Goal: Find specific page/section: Locate a particular part of the current website

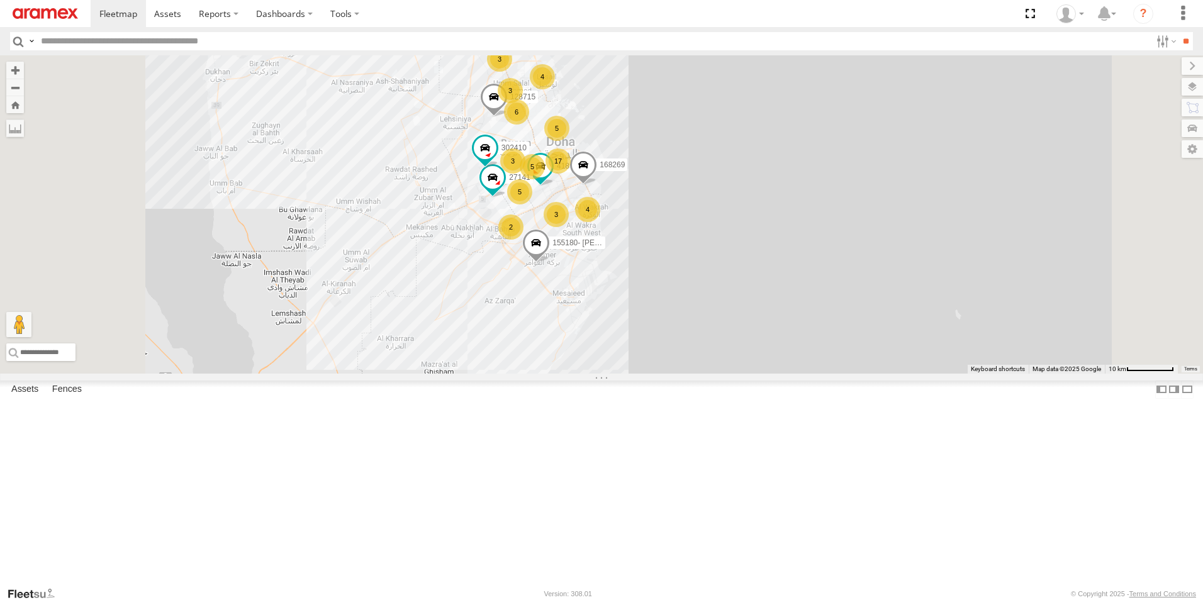
click at [392, 43] on input "text" at bounding box center [593, 41] width 1115 height 18
type input "******"
click at [1179, 32] on input "**" at bounding box center [1186, 41] width 14 height 18
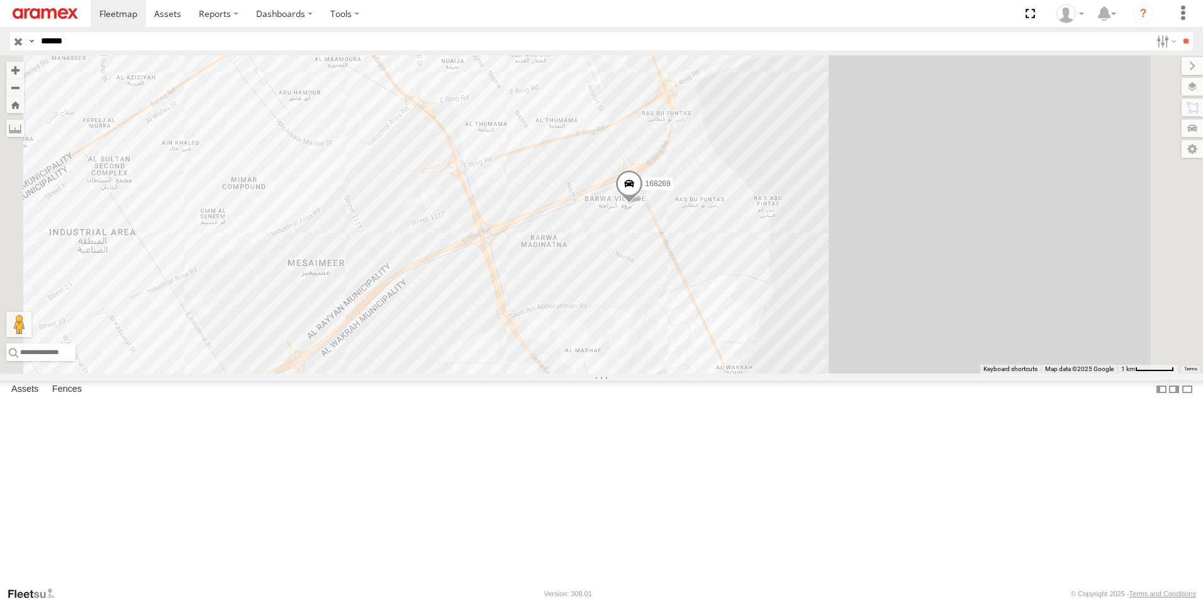
drag, startPoint x: 931, startPoint y: 382, endPoint x: 919, endPoint y: 237, distance: 145.9
click at [925, 270] on div "168269" at bounding box center [601, 214] width 1203 height 318
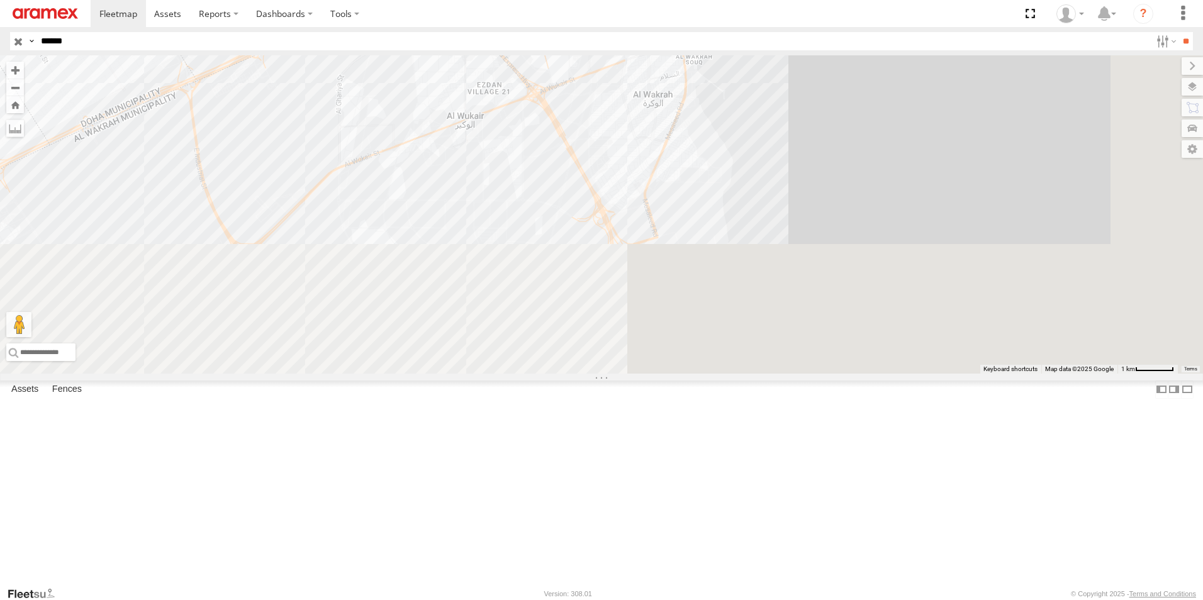
click at [919, 227] on div "168269" at bounding box center [601, 214] width 1203 height 318
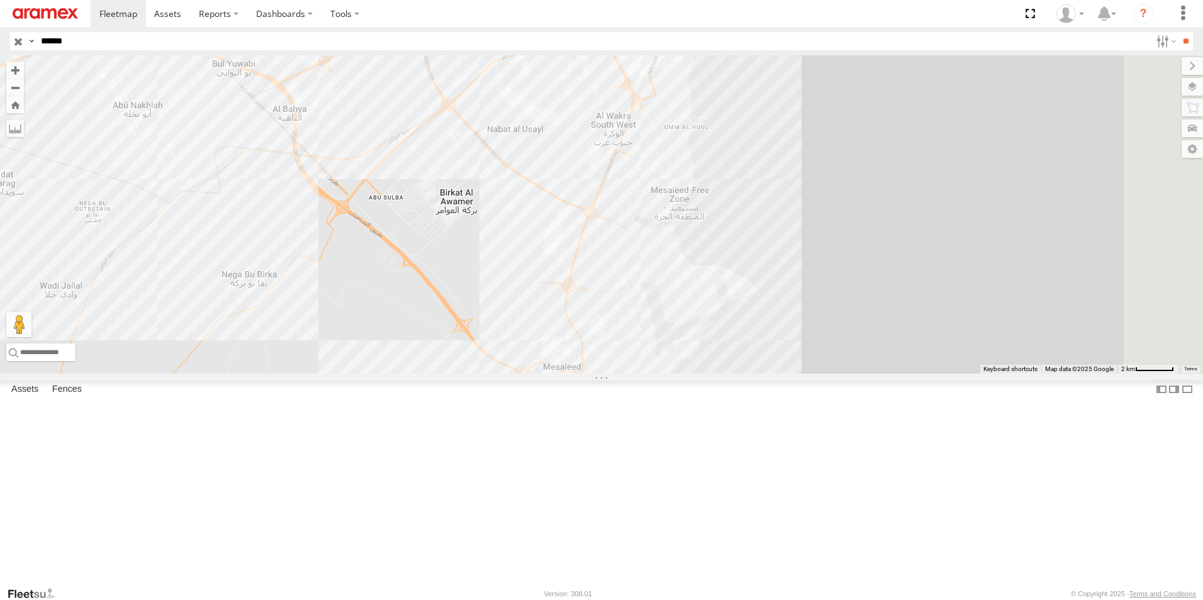
drag, startPoint x: 619, startPoint y: 406, endPoint x: 614, endPoint y: 326, distance: 80.1
click at [614, 326] on div "168269" at bounding box center [601, 214] width 1203 height 318
click at [20, 42] on input "button" at bounding box center [18, 41] width 16 height 18
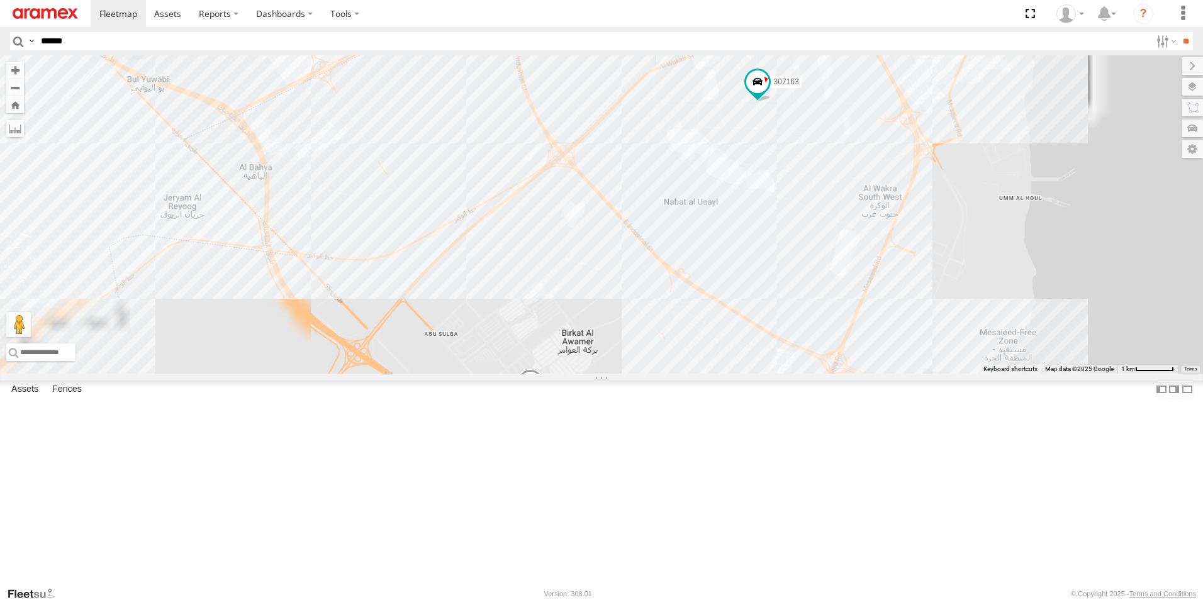
drag, startPoint x: 809, startPoint y: 456, endPoint x: 508, endPoint y: 167, distance: 416.6
click at [508, 167] on div "240892 303427 871737 307163 932168 308497 34276 155180- [PERSON_NAME] 27141" at bounding box center [601, 214] width 1203 height 318
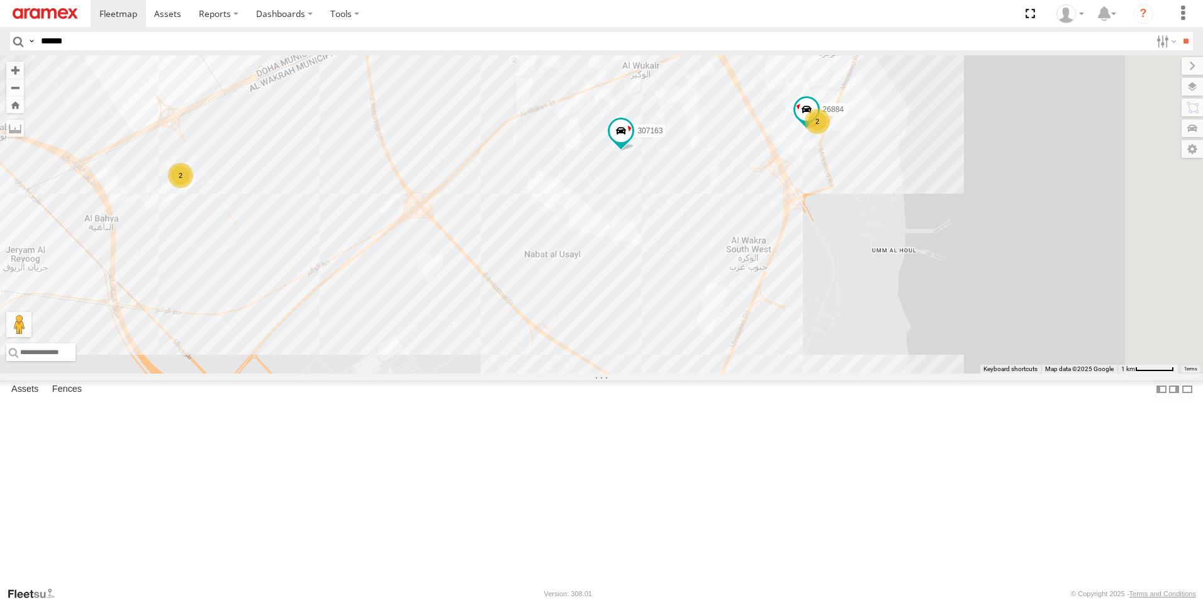
drag, startPoint x: 740, startPoint y: 442, endPoint x: 598, endPoint y: 491, distance: 150.7
click at [598, 374] on div "240892 303427 871737 307163 932168 308497 34276 155180- [PERSON_NAME] 27141 2 2…" at bounding box center [601, 214] width 1203 height 318
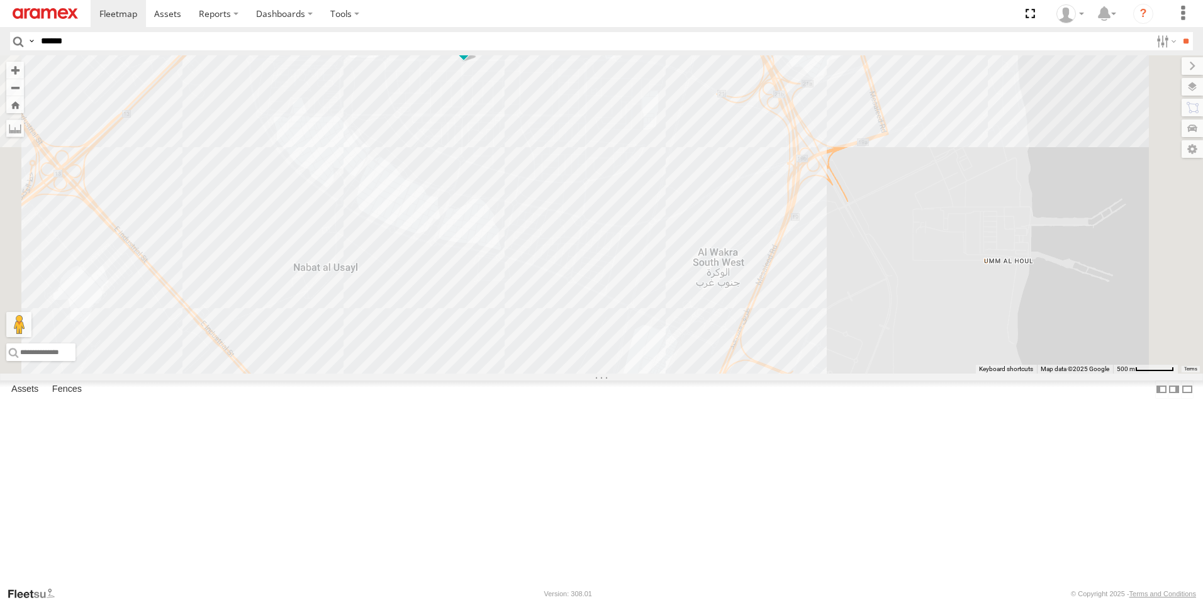
click at [475, 53] on span at bounding box center [463, 41] width 23 height 23
click at [1057, 283] on div "240892 303427 871737 307163 932168 308497 34276 155180- [PERSON_NAME] 27141 268…" at bounding box center [601, 214] width 1203 height 318
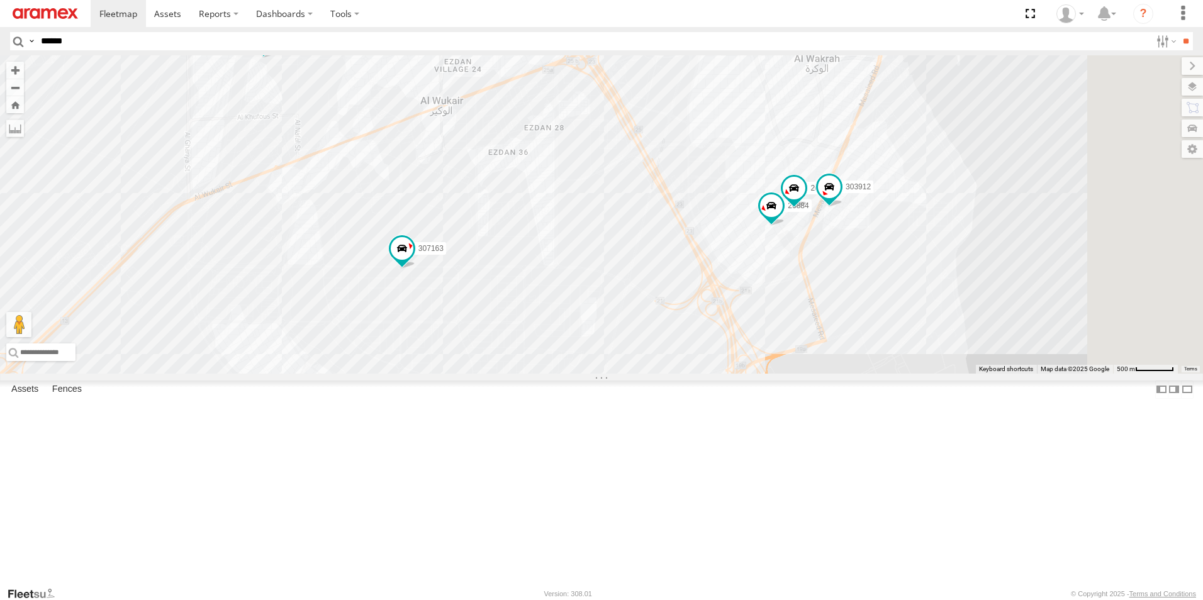
drag, startPoint x: 1024, startPoint y: 304, endPoint x: 958, endPoint y: 520, distance: 226.3
click at [958, 374] on div "240892 303427 871737 307163 932168 308497 34276 155180- [PERSON_NAME] 27141 268…" at bounding box center [601, 214] width 1203 height 318
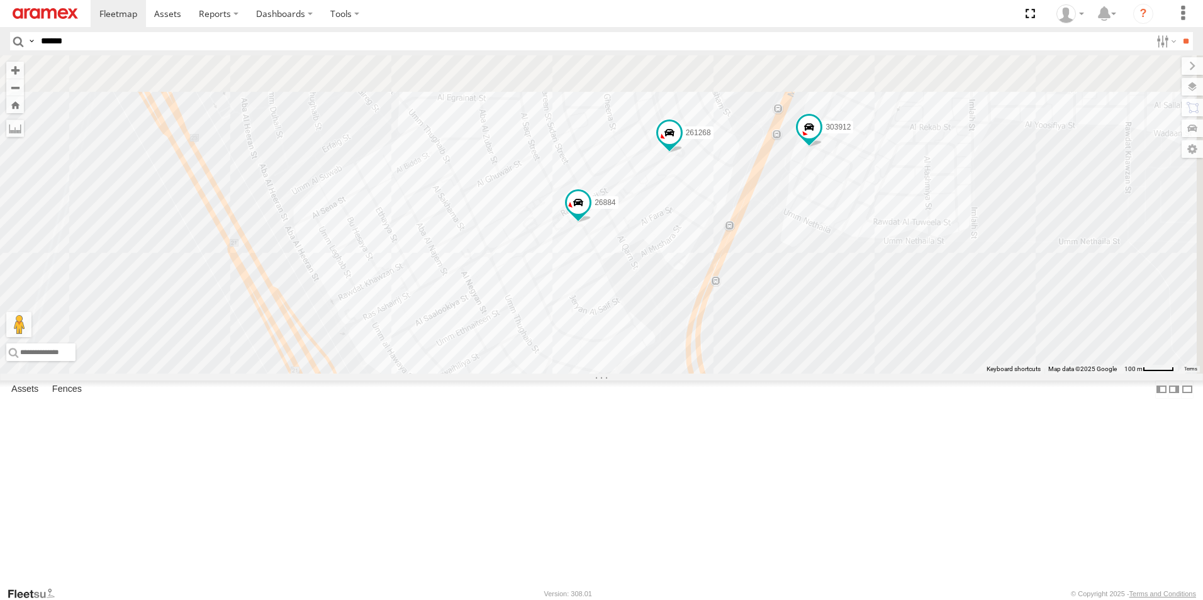
drag, startPoint x: 957, startPoint y: 272, endPoint x: 963, endPoint y: 542, distance: 270.7
click at [963, 374] on div "240892 303427 871737 307163 932168 308497 34276 155180- [PERSON_NAME] 27141 268…" at bounding box center [601, 214] width 1203 height 318
click at [681, 144] on span at bounding box center [669, 132] width 23 height 23
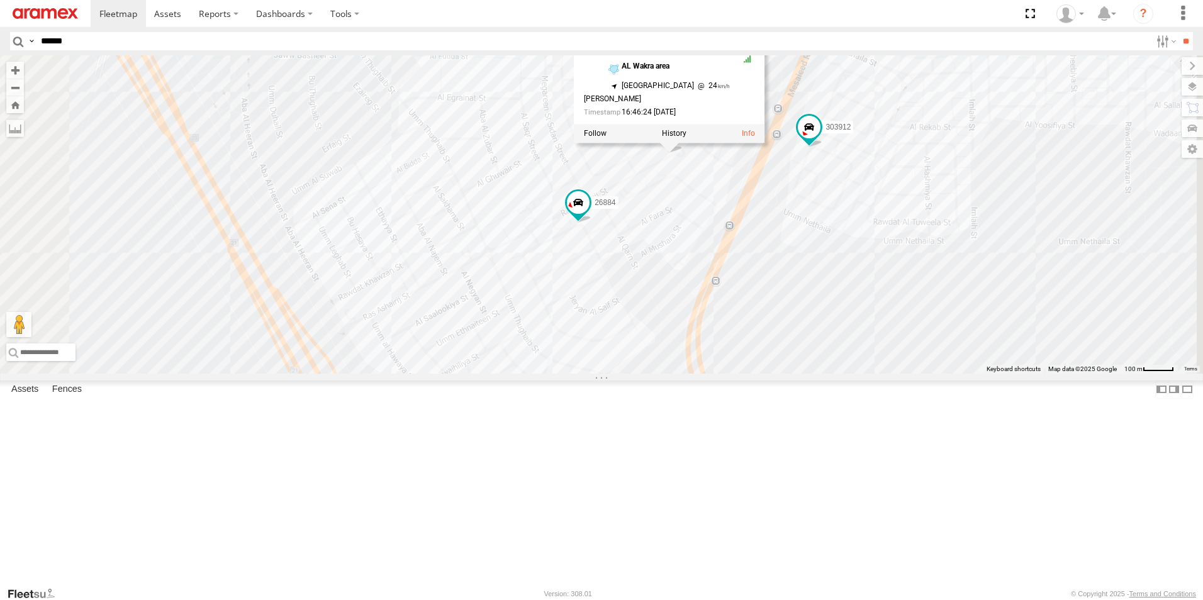
click at [1011, 374] on div "240892 303427 871737 307163 932168 308497 34276 155180- [PERSON_NAME] 27141 268…" at bounding box center [601, 214] width 1203 height 318
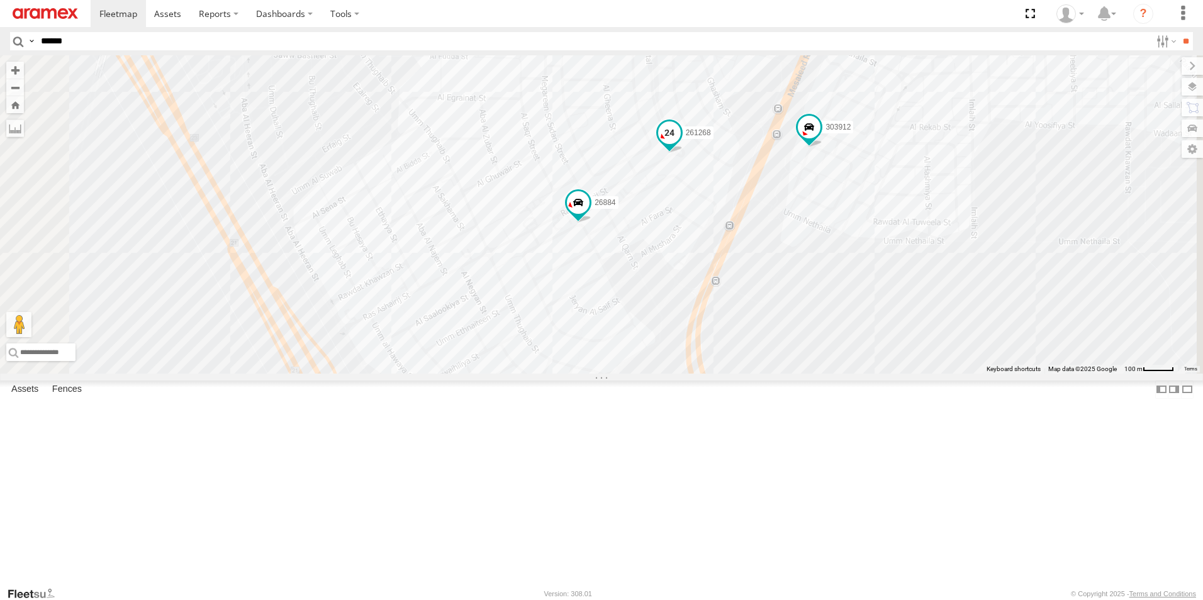
click at [681, 144] on span at bounding box center [669, 132] width 23 height 23
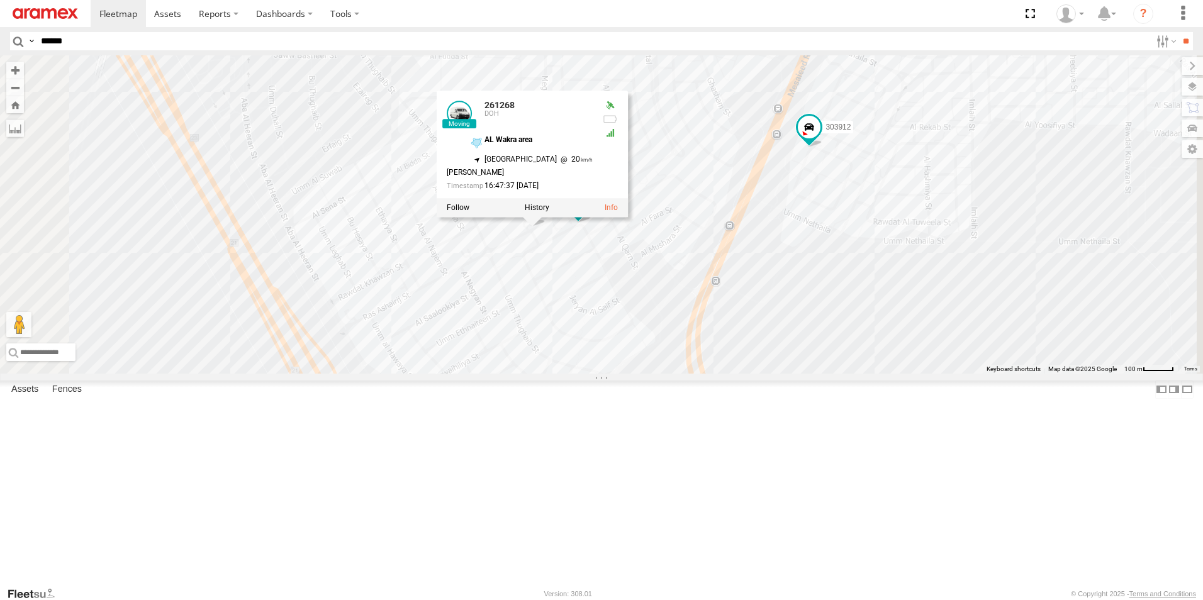
click at [986, 374] on div "240892 303427 871737 307163 932168 308497 34276 155180- [PERSON_NAME] 27141 268…" at bounding box center [601, 214] width 1203 height 318
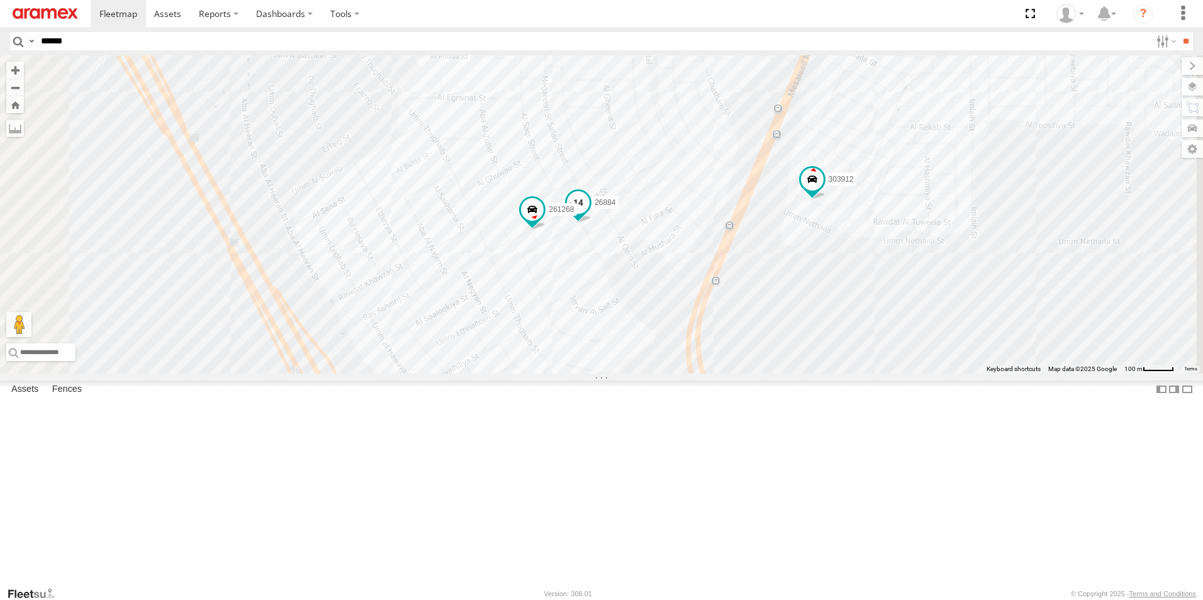
click at [592, 223] on span at bounding box center [578, 206] width 28 height 34
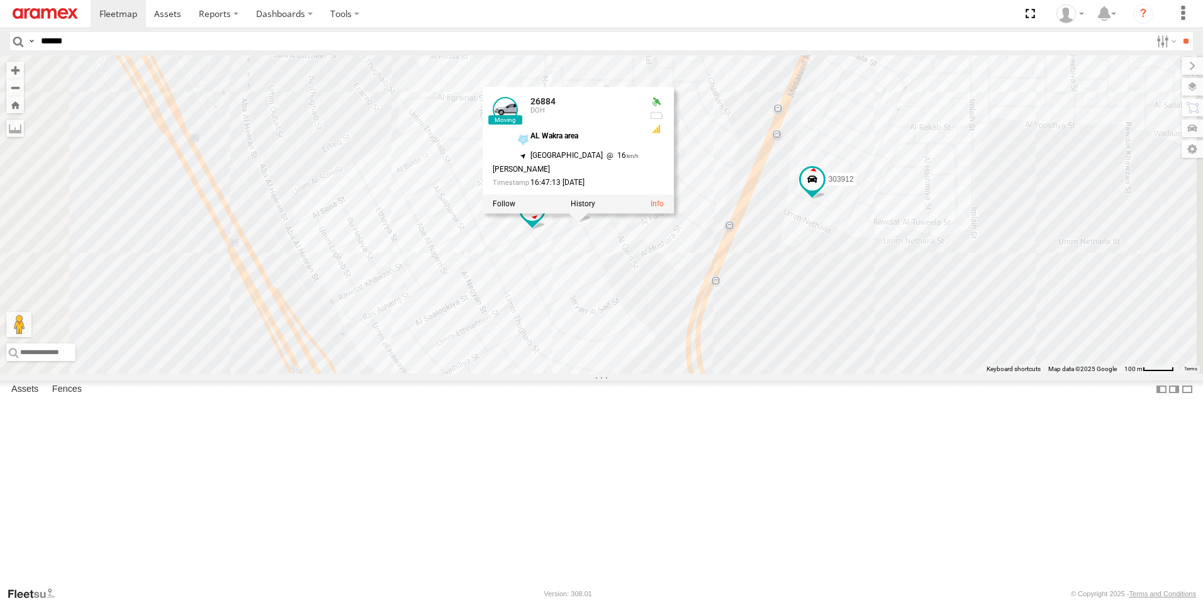
click at [1014, 374] on div "240892 303427 871737 307163 932168 308497 34276 155180- [PERSON_NAME] 27141 268…" at bounding box center [601, 214] width 1203 height 318
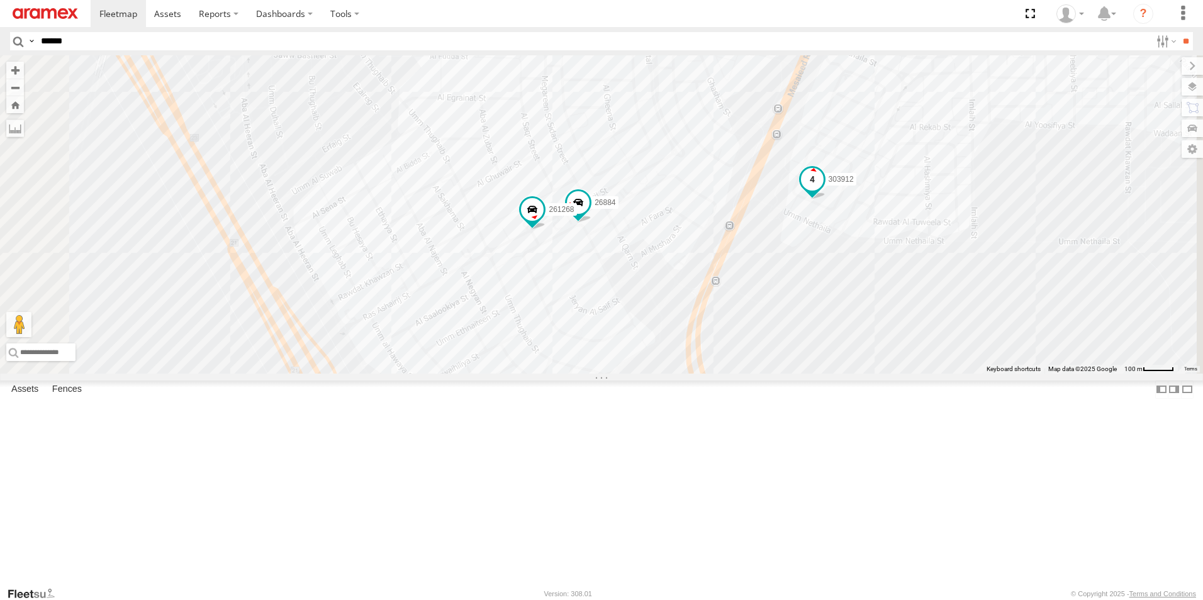
click at [824, 191] on span at bounding box center [812, 179] width 23 height 23
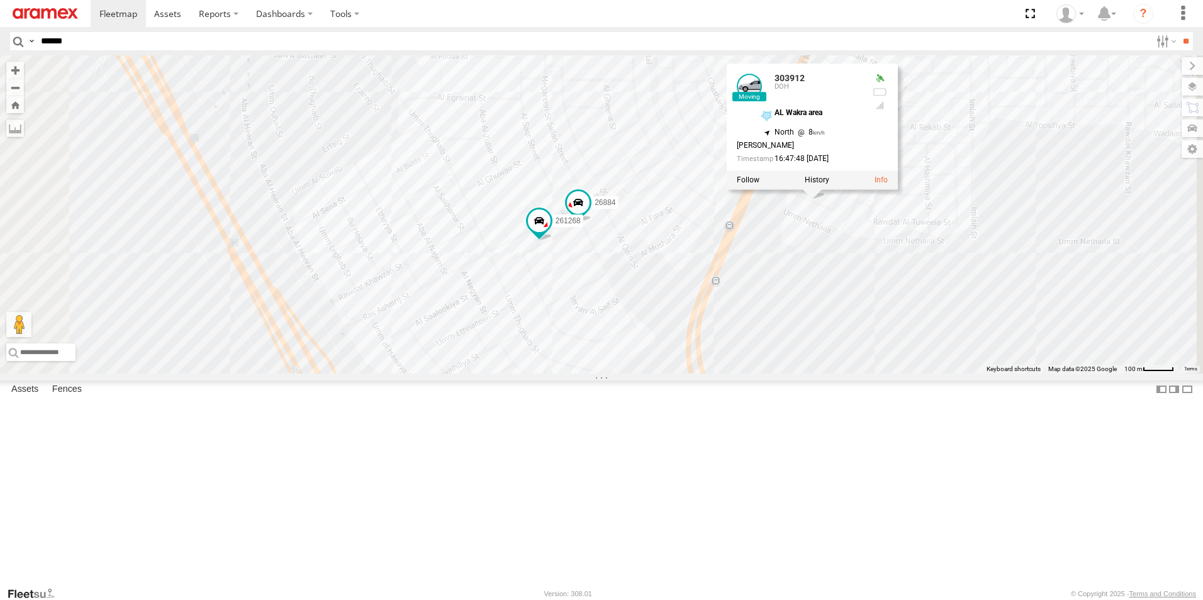
click at [1035, 374] on div "240892 303427 871737 307163 932168 308497 34276 155180- [PERSON_NAME] 27141 268…" at bounding box center [601, 214] width 1203 height 318
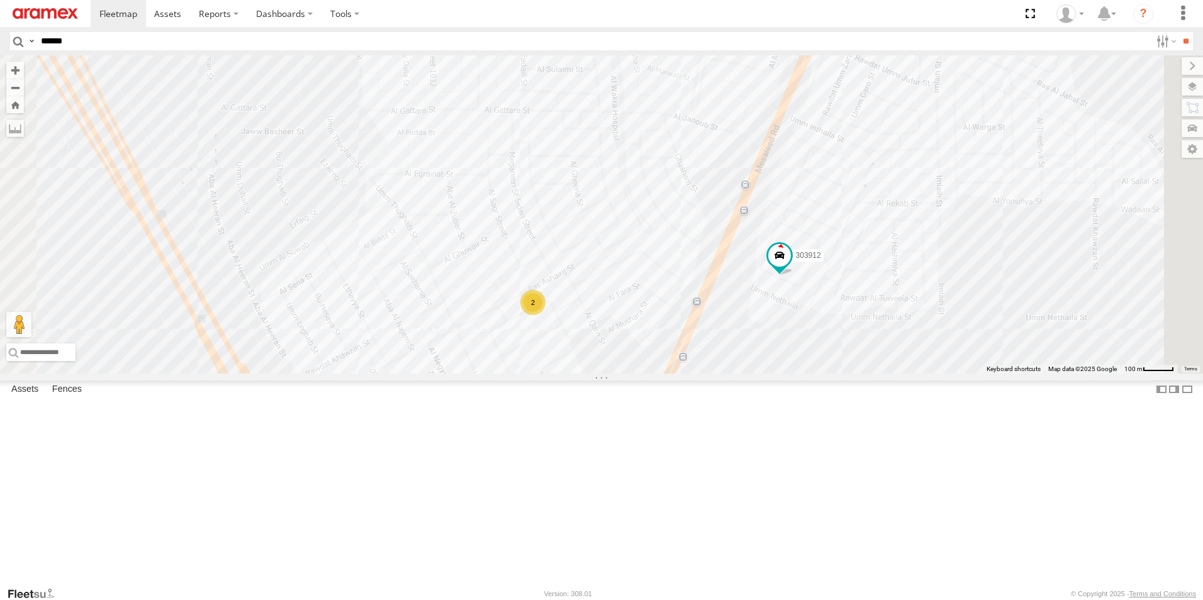
drag, startPoint x: 983, startPoint y: 498, endPoint x: 992, endPoint y: 365, distance: 133.7
click at [992, 365] on div "240892 303427 871737 307163 932168 308497 34276 155180- [PERSON_NAME] 27141 303…" at bounding box center [601, 214] width 1203 height 318
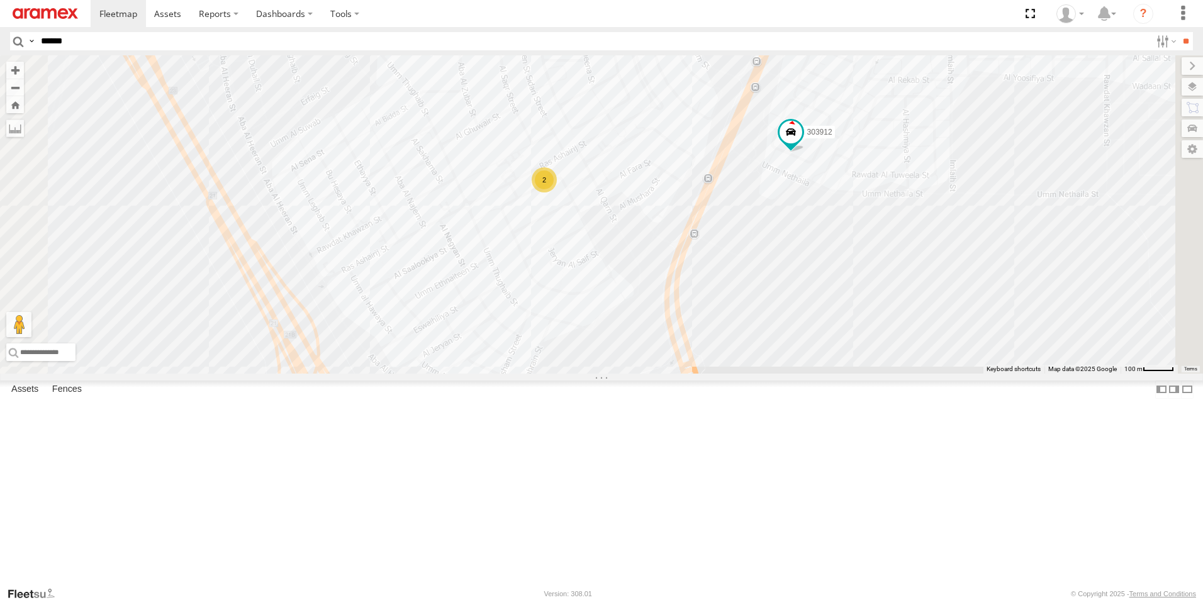
click at [557, 193] on div "2" at bounding box center [544, 179] width 25 height 25
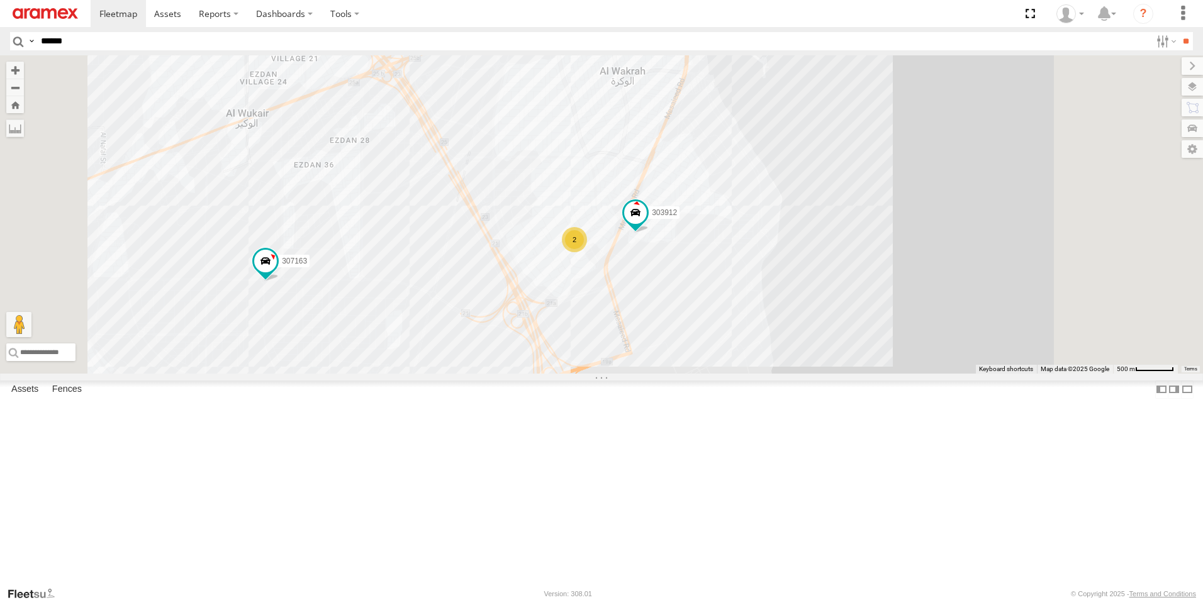
drag, startPoint x: 666, startPoint y: 262, endPoint x: 661, endPoint y: 309, distance: 46.8
click at [661, 309] on div "240892 303427 871737 307163 932168 308497 34276 155180- [PERSON_NAME] 27141 303…" at bounding box center [601, 214] width 1203 height 318
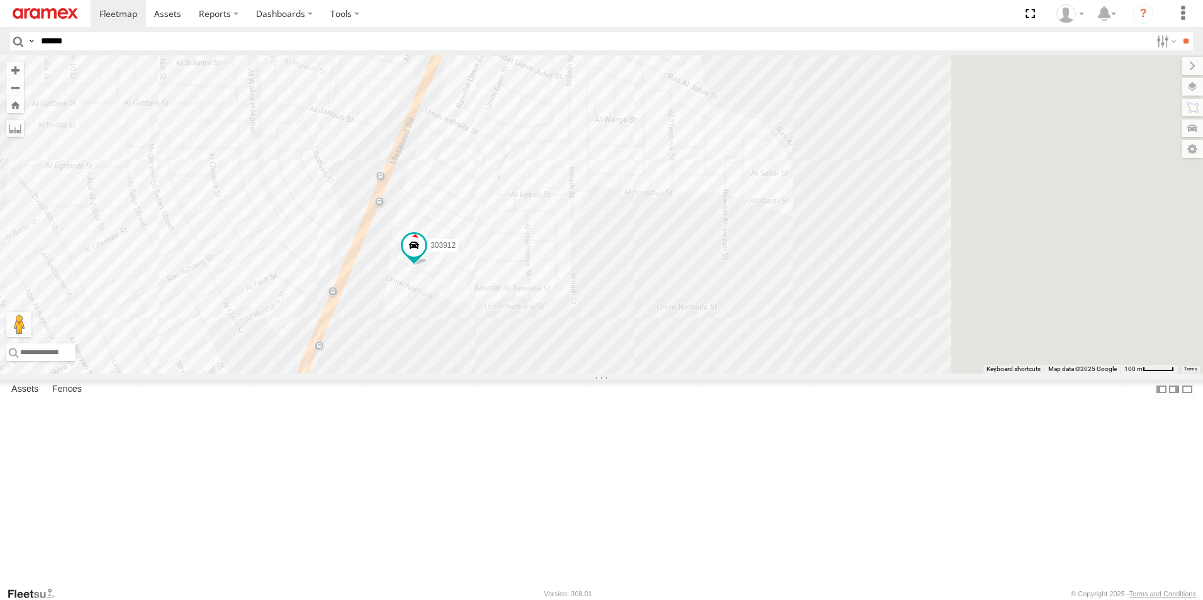
drag, startPoint x: 841, startPoint y: 304, endPoint x: 481, endPoint y: 357, distance: 363.9
click at [481, 357] on div "240892 303427 871737 307163 932168 308497 34276 155180- [PERSON_NAME] 27141 303…" at bounding box center [601, 214] width 1203 height 318
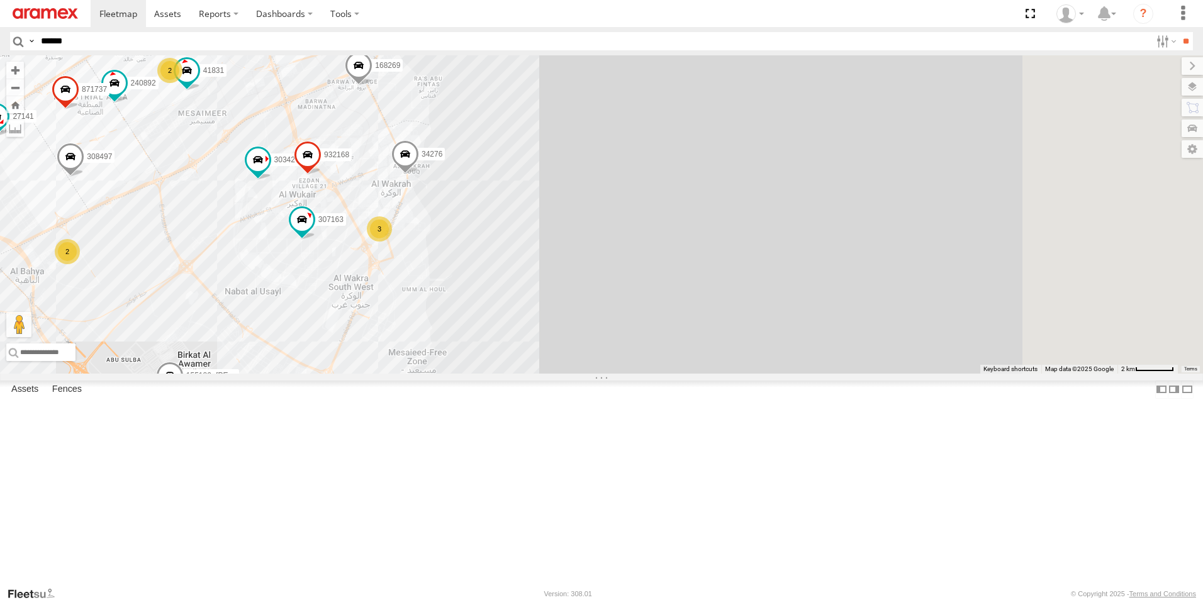
drag, startPoint x: 863, startPoint y: 339, endPoint x: 678, endPoint y: 337, distance: 185.7
click at [678, 337] on div "240892 303427 871737 307163 932168 308497 34276 155180- [PERSON_NAME] 27141 418…" at bounding box center [601, 214] width 1203 height 318
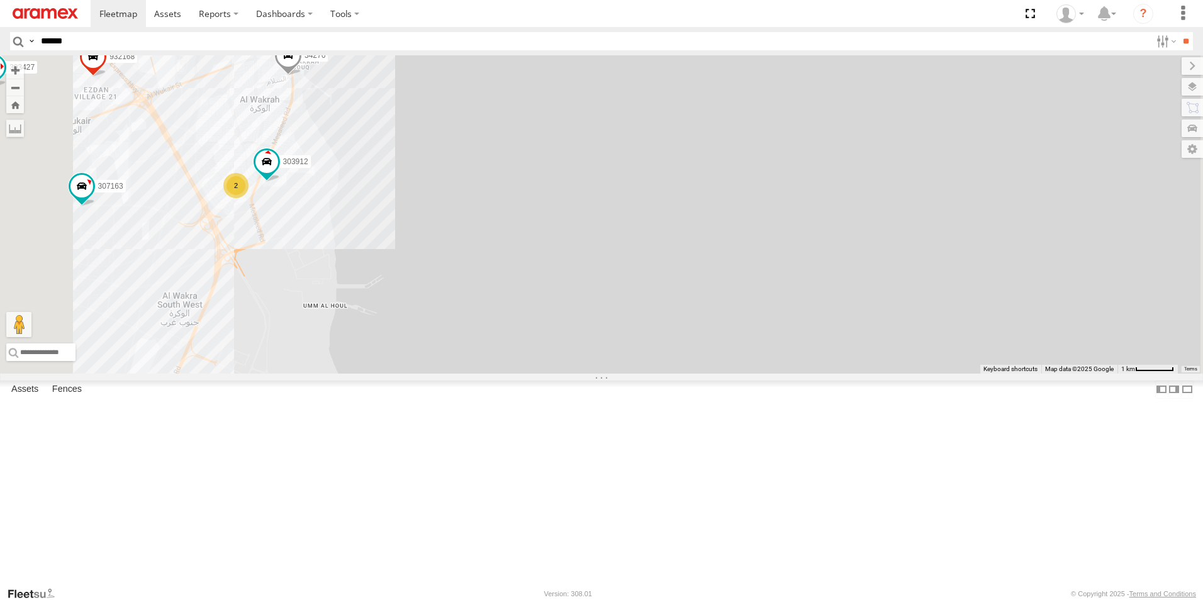
drag, startPoint x: 512, startPoint y: 369, endPoint x: 745, endPoint y: 385, distance: 233.4
click at [745, 374] on div "240892 303427 871737 307163 932168 308497 34276 155180- [PERSON_NAME] 27141 418…" at bounding box center [601, 214] width 1203 height 318
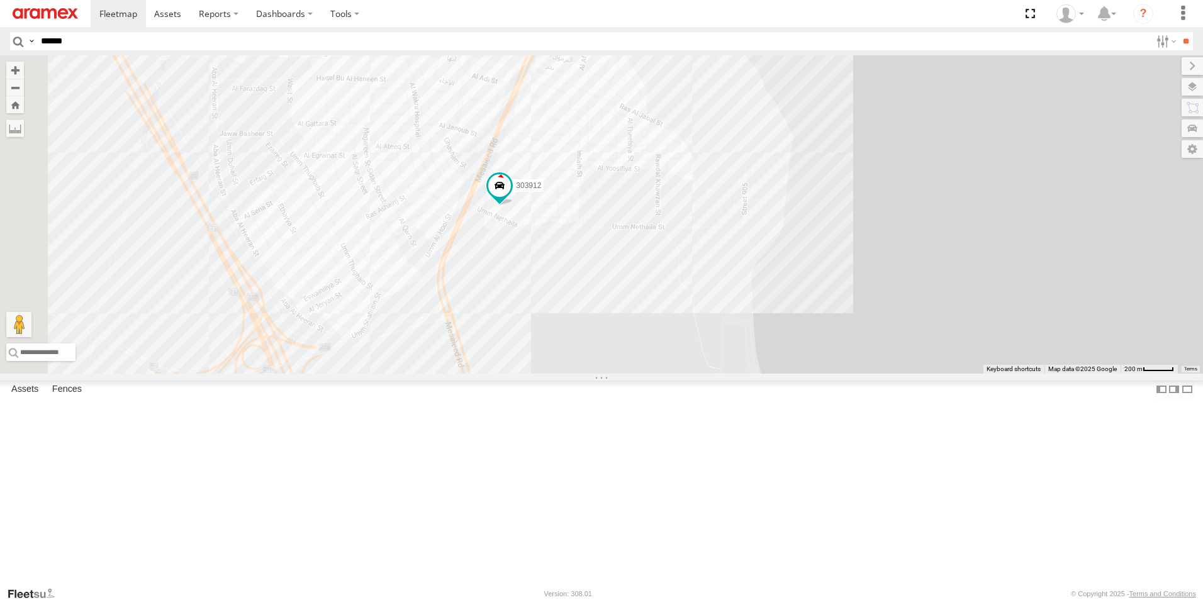
drag, startPoint x: 754, startPoint y: 330, endPoint x: 1013, endPoint y: 451, distance: 286.0
click at [1013, 374] on div "240892 303427 871737 307163 932168 308497 34276 155180- [PERSON_NAME] 27141 418…" at bounding box center [601, 214] width 1203 height 318
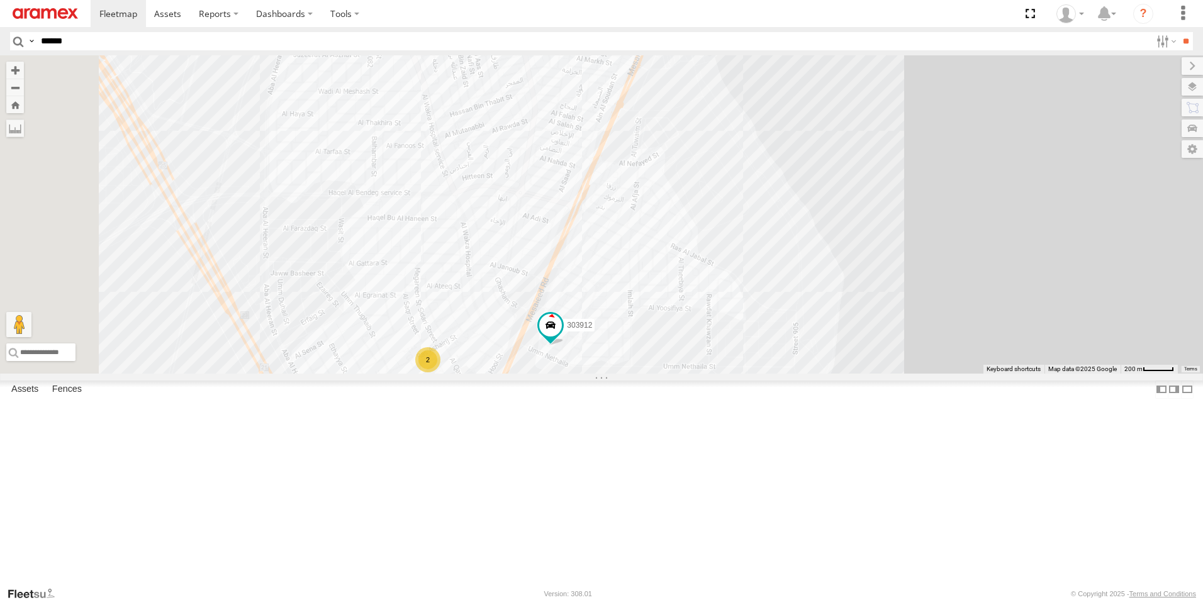
drag, startPoint x: 997, startPoint y: 126, endPoint x: 1048, endPoint y: 271, distance: 154.0
click at [1048, 271] on div "240892 303427 871737 307163 932168 308497 34276 155180- [PERSON_NAME] 27141 418…" at bounding box center [601, 214] width 1203 height 318
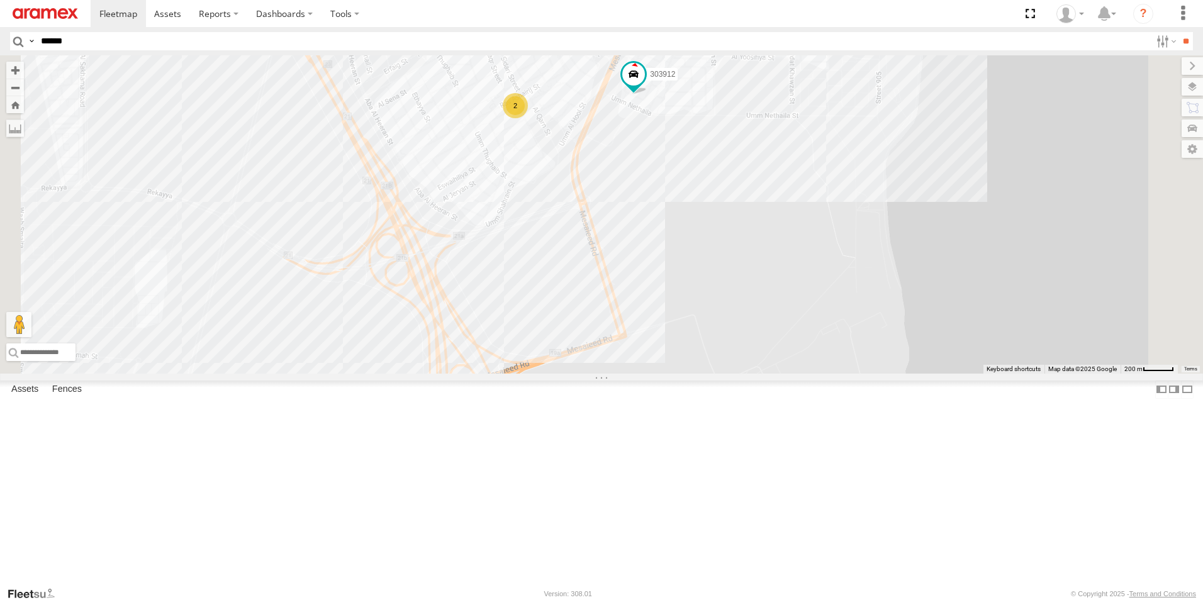
drag, startPoint x: 793, startPoint y: 481, endPoint x: 867, endPoint y: 258, distance: 234.8
click at [867, 258] on div "303912 2" at bounding box center [601, 214] width 1203 height 318
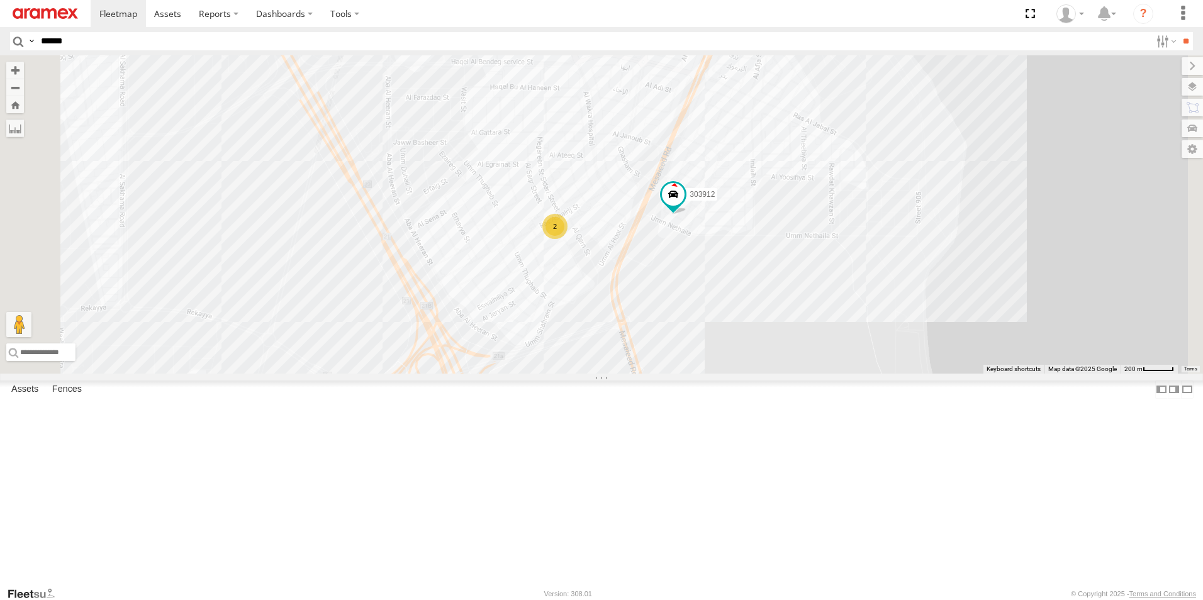
drag, startPoint x: 744, startPoint y: 269, endPoint x: 787, endPoint y: 394, distance: 131.7
click at [787, 374] on div "303912 2" at bounding box center [601, 214] width 1203 height 318
